Goal: Find specific page/section: Find specific page/section

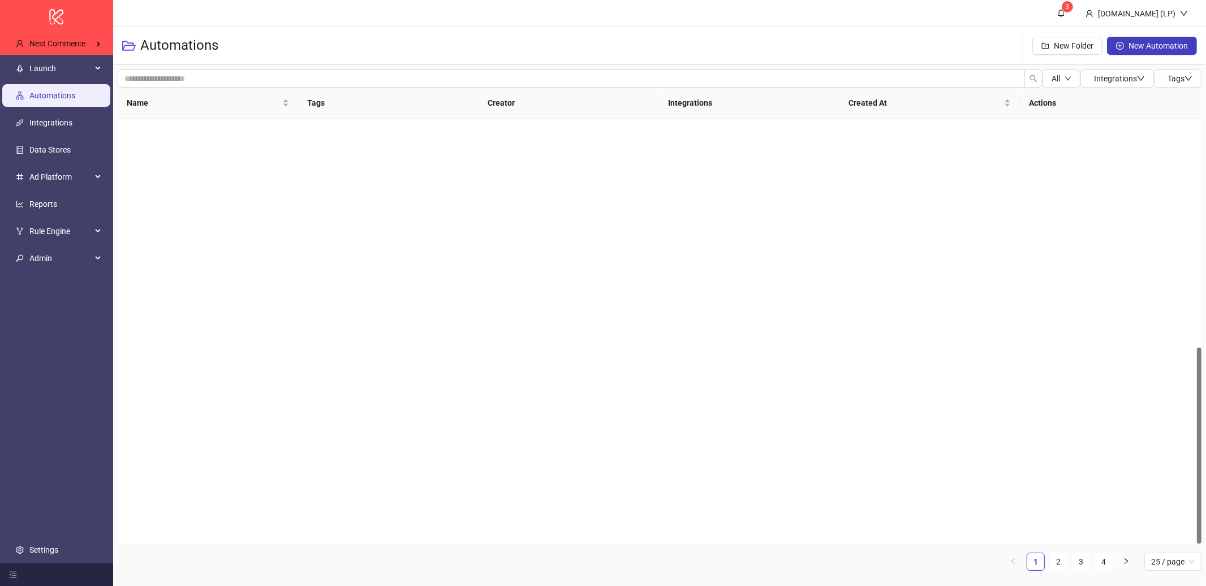
scroll to position [494, 0]
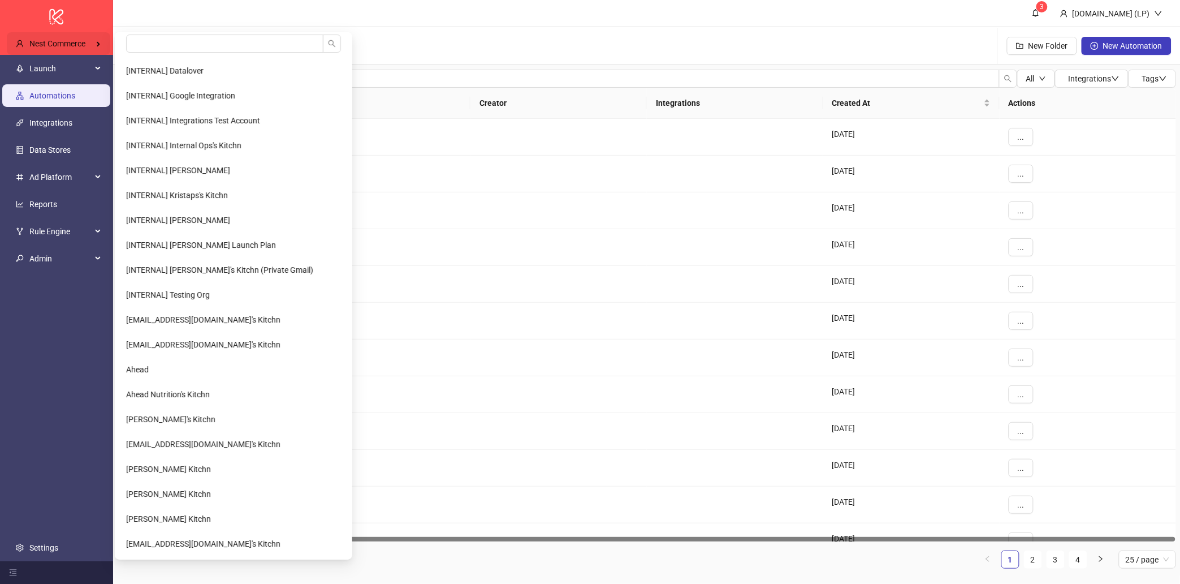
click at [35, 42] on span "Nest Commerce" at bounding box center [57, 43] width 56 height 9
click at [152, 54] on li at bounding box center [233, 45] width 233 height 23
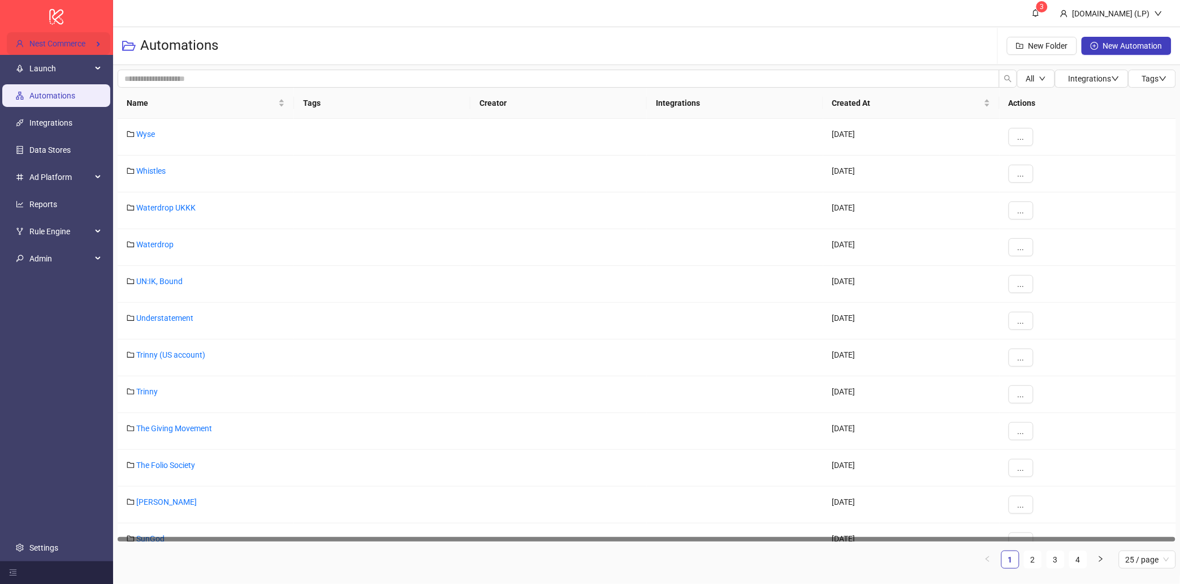
click at [102, 49] on div "Nest Commerce" at bounding box center [58, 43] width 103 height 23
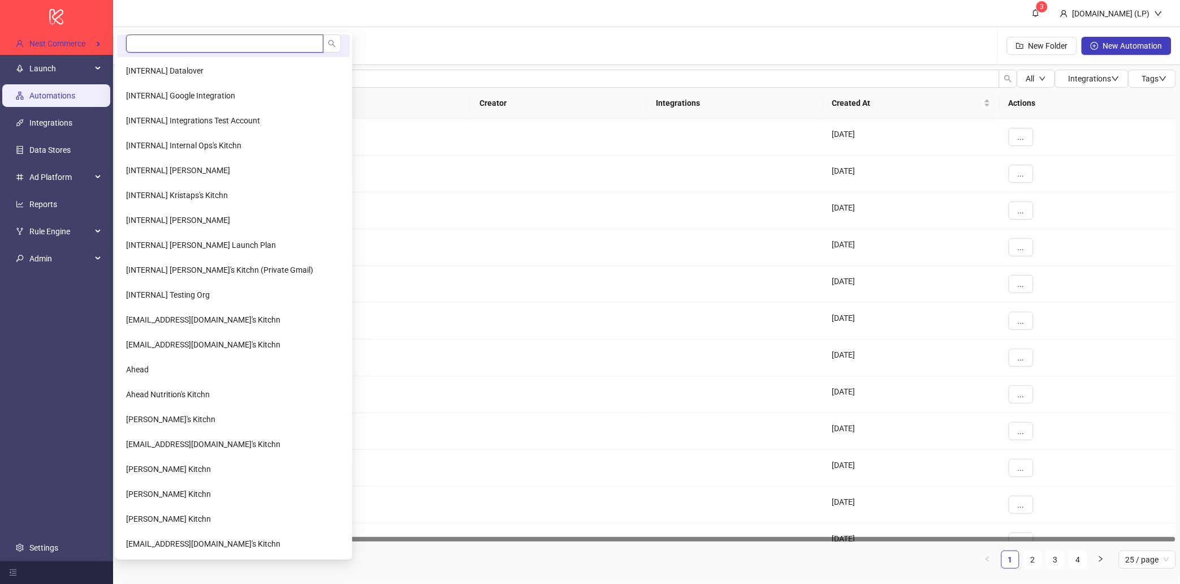
click at [166, 42] on input "search" at bounding box center [224, 43] width 197 height 18
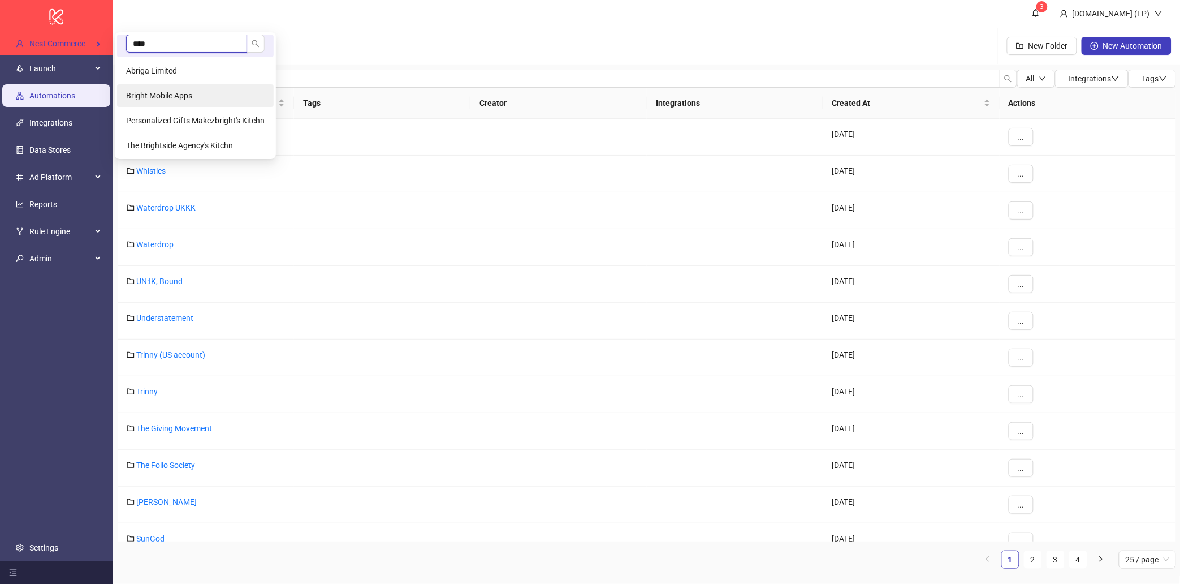
type input "****"
click at [143, 95] on span "Bright Mobile Apps" at bounding box center [159, 95] width 66 height 9
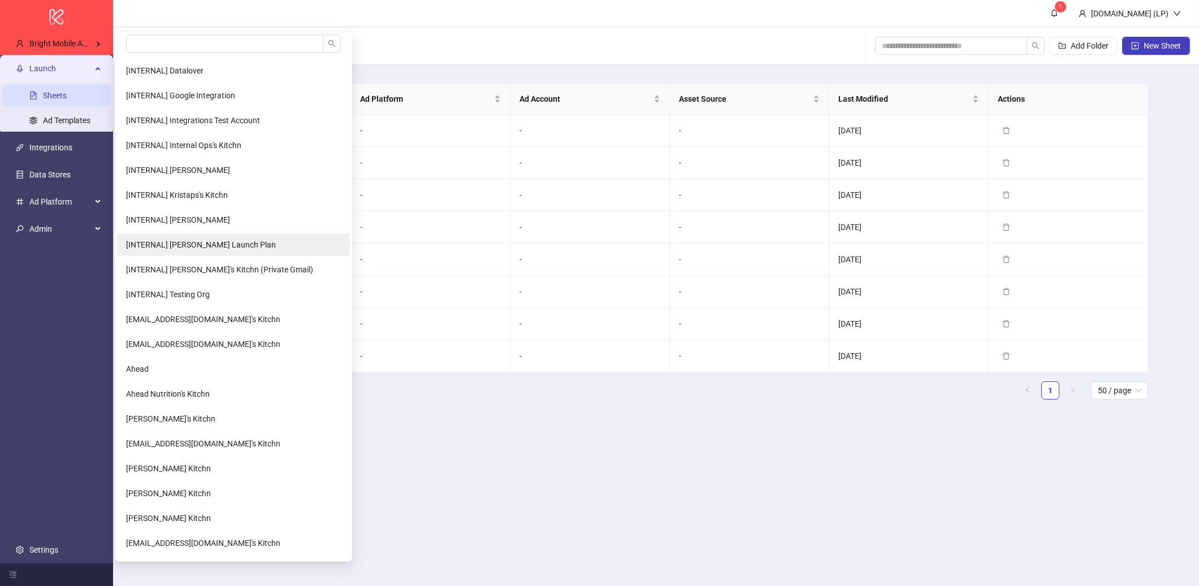
scroll to position [19, 0]
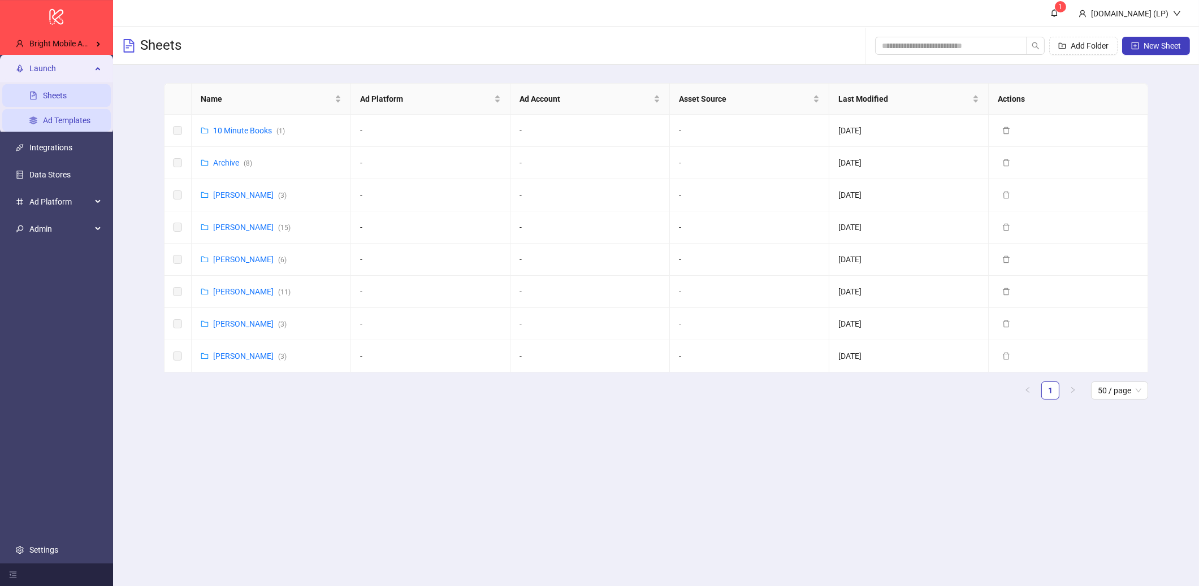
click at [63, 116] on link "Ad Templates" at bounding box center [67, 120] width 48 height 9
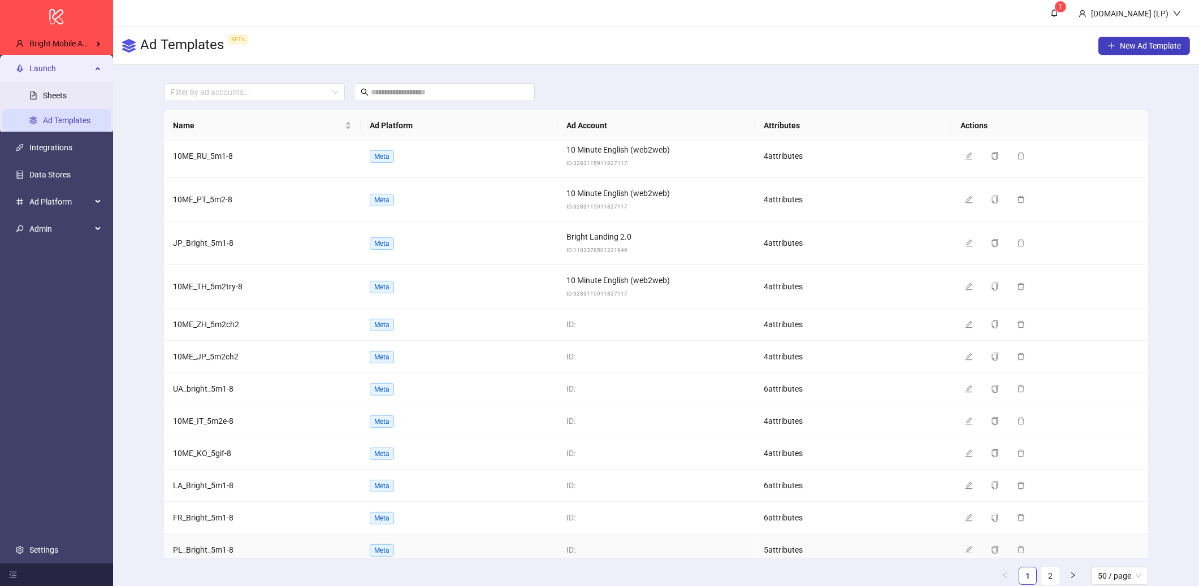
scroll to position [1136, 0]
click at [968, 331] on span "button" at bounding box center [969, 327] width 8 height 9
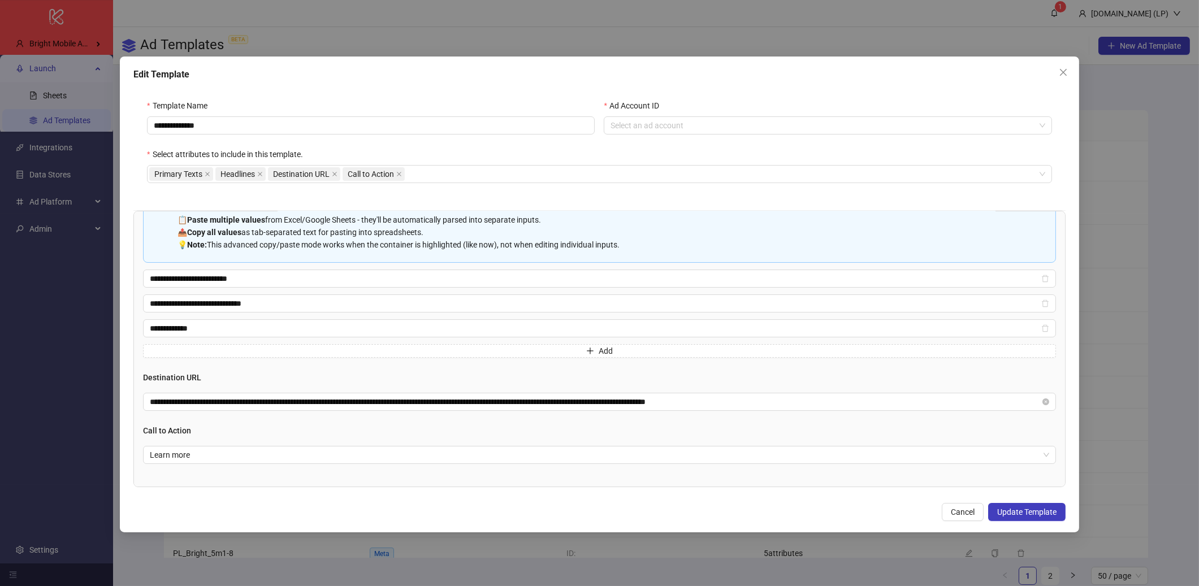
scroll to position [0, 0]
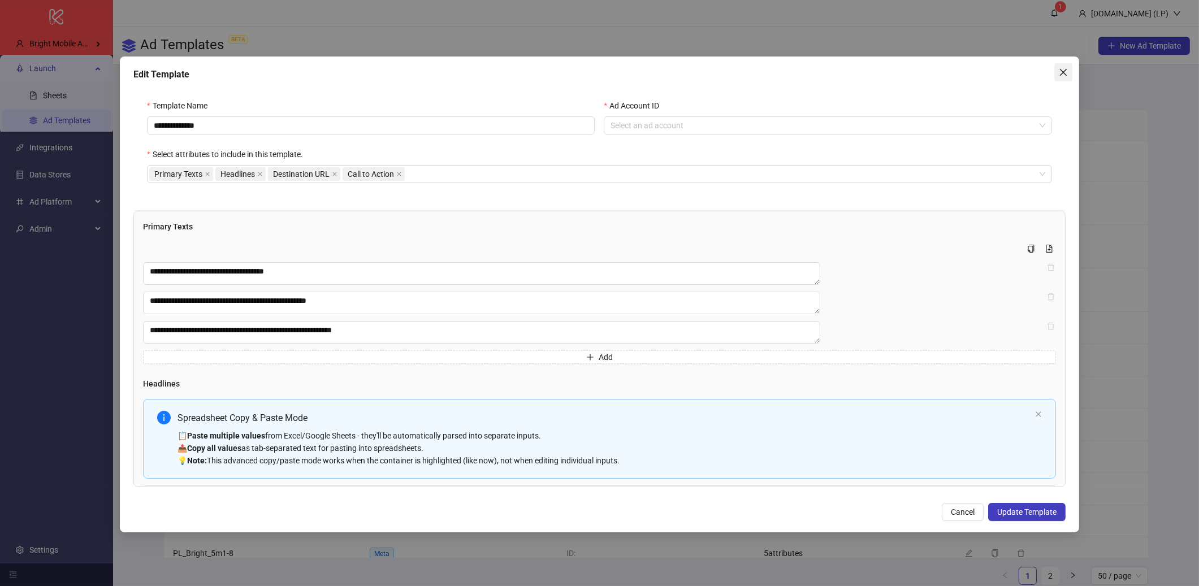
click at [1063, 75] on icon "close" at bounding box center [1063, 72] width 9 height 9
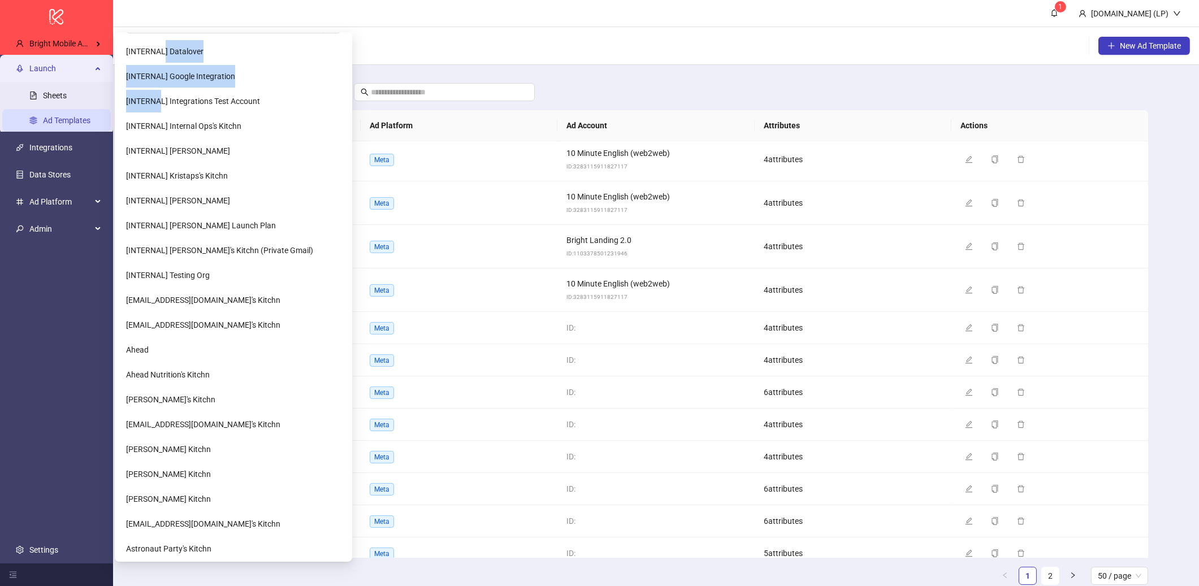
drag, startPoint x: 164, startPoint y: 43, endPoint x: 165, endPoint y: 113, distance: 69.6
click at [158, 98] on Apps-popup "[INTERNAL] Datalover [INTERNAL] Google Integration [INTERNAL] Integrations Test…" at bounding box center [234, 297] width 238 height 530
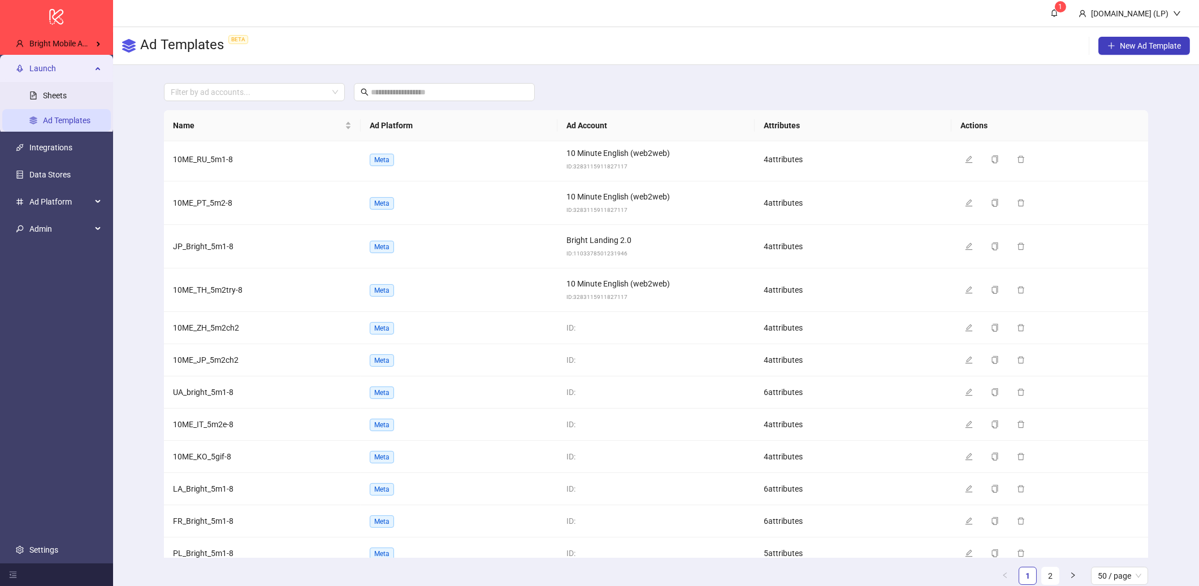
click at [487, 69] on main "Filter by ad accounts... Name Ad Platform Ad Account Attributes Actions HU_10ME…" at bounding box center [656, 338] width 1003 height 547
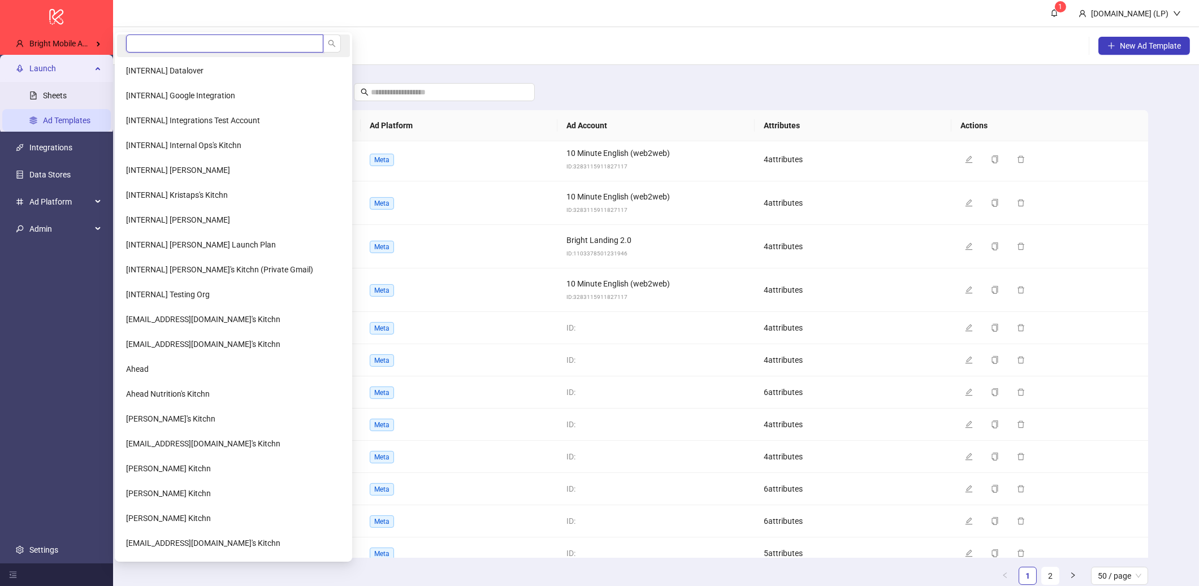
click at [165, 40] on input "search" at bounding box center [224, 43] width 197 height 18
type input "*****"
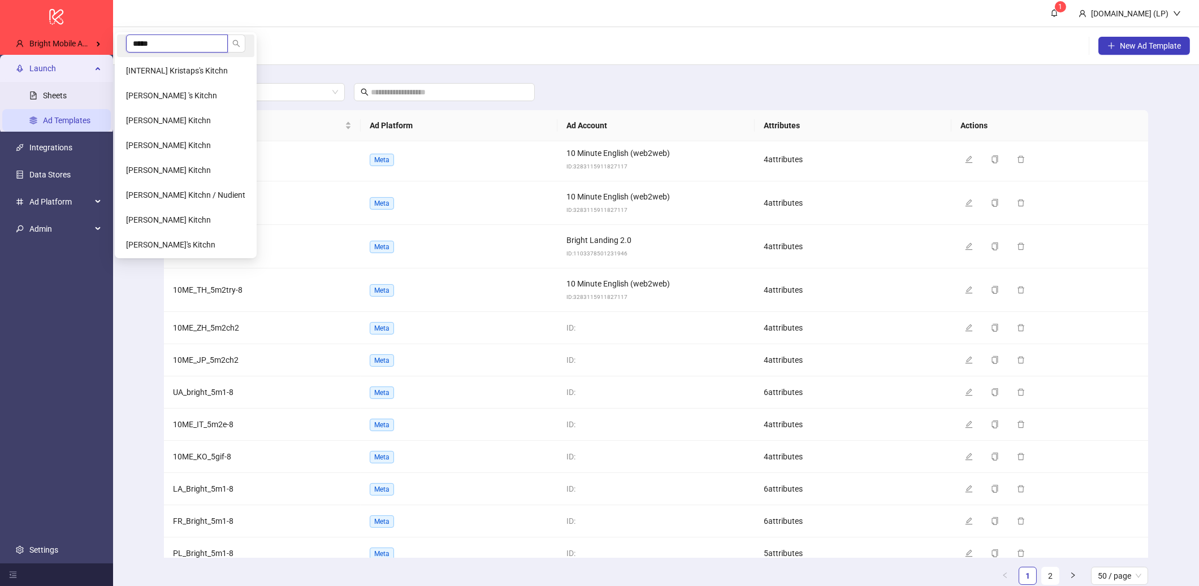
scroll to position [0, 0]
click at [179, 169] on span "Kristjan Olafsson's Kitchn" at bounding box center [168, 170] width 85 height 9
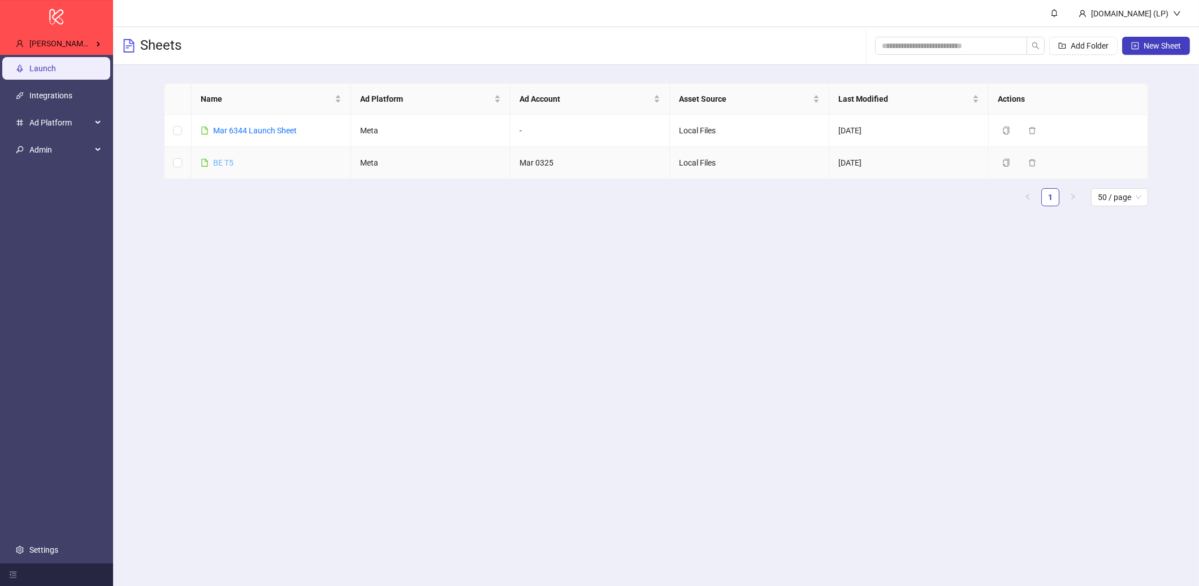
click at [220, 163] on link "BE T5" at bounding box center [223, 162] width 20 height 9
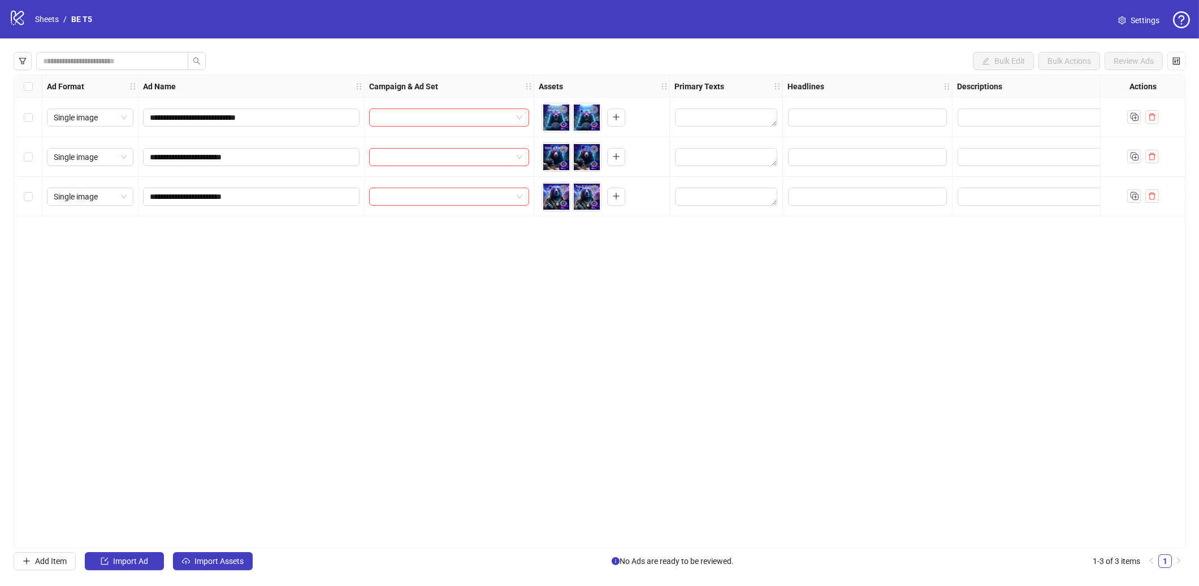
scroll to position [0, 3]
click at [526, 115] on div at bounding box center [447, 118] width 170 height 40
click at [521, 118] on div at bounding box center [446, 118] width 160 height 18
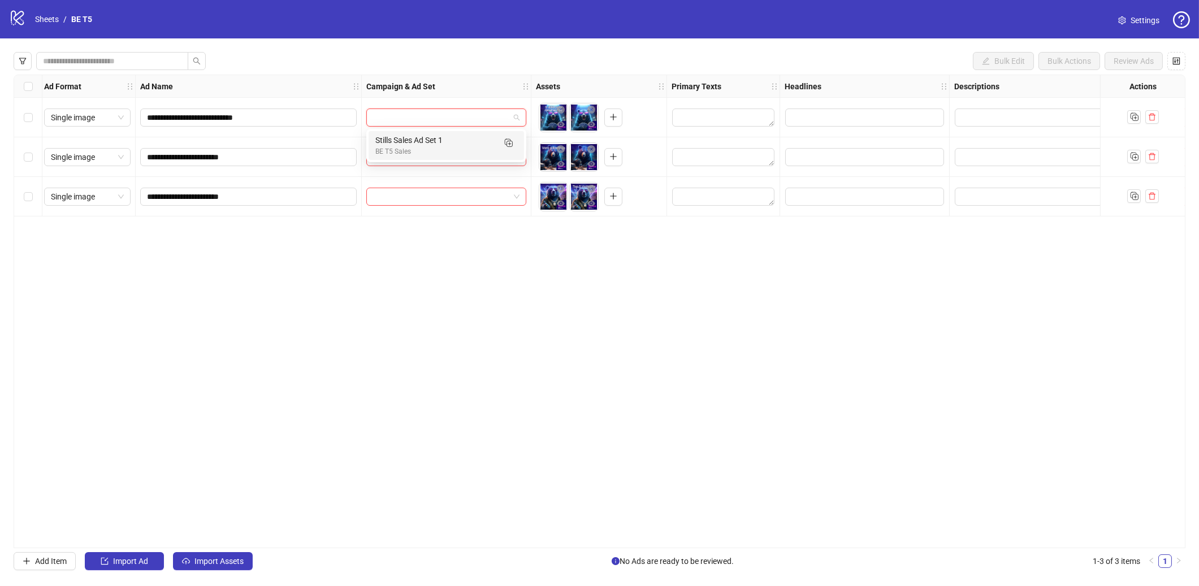
click at [576, 335] on div "**********" at bounding box center [600, 312] width 1172 height 474
click at [49, 13] on link "Sheets" at bounding box center [47, 19] width 28 height 12
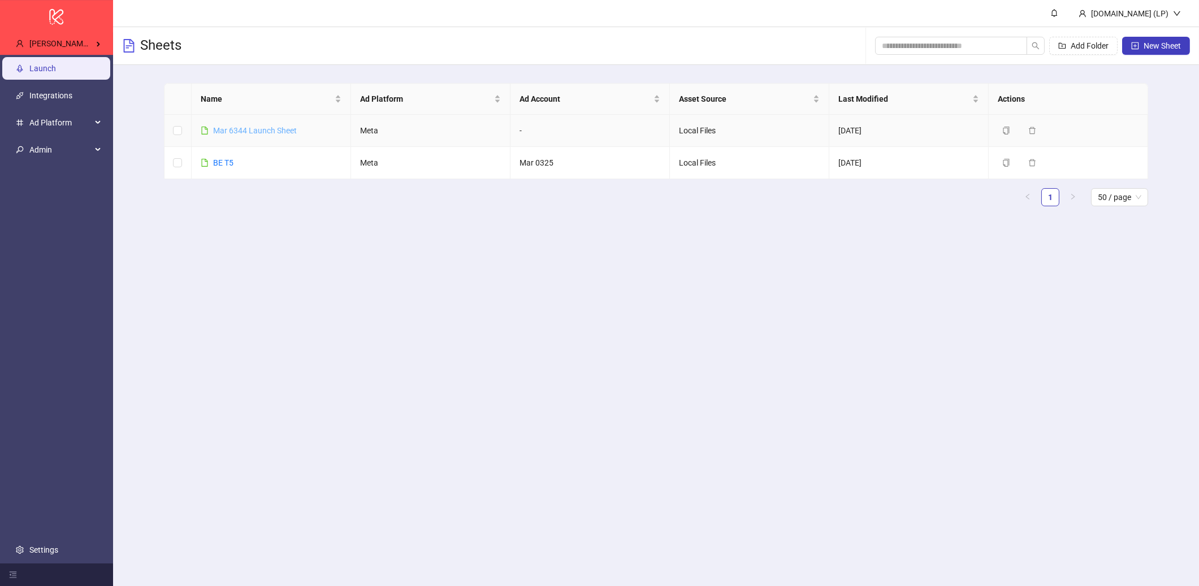
click at [257, 131] on link "Mar 6344 Launch Sheet" at bounding box center [255, 130] width 84 height 9
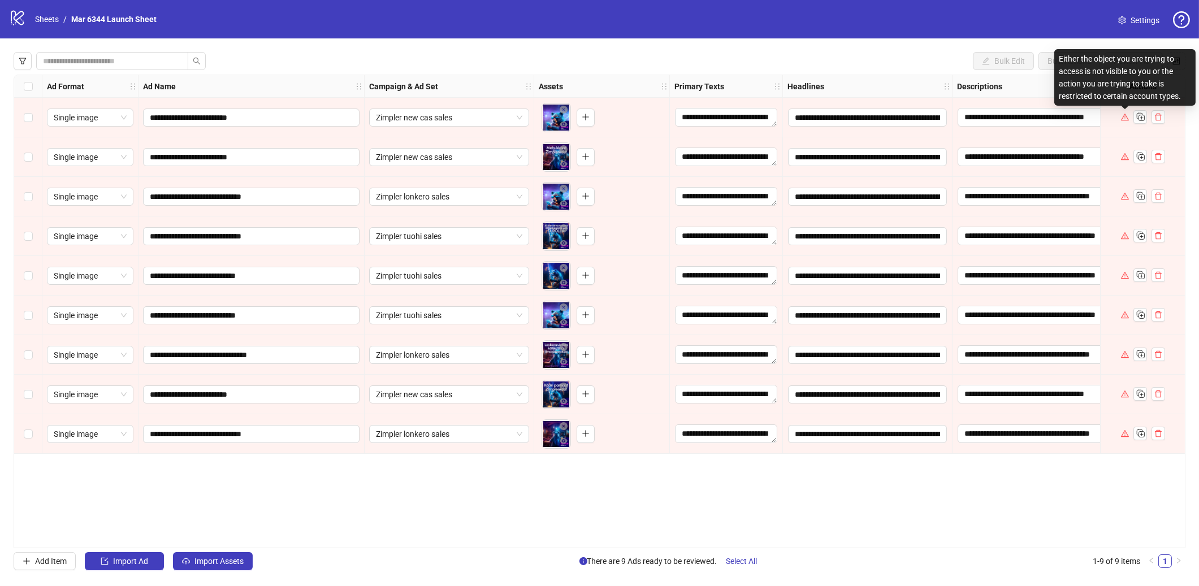
click at [1129, 88] on div "Either the object you are trying to access is not visible to you or the action …" at bounding box center [1125, 77] width 141 height 57
copy div "Either the object you are trying to access is not visible to you or the action …"
